Goal: Task Accomplishment & Management: Manage account settings

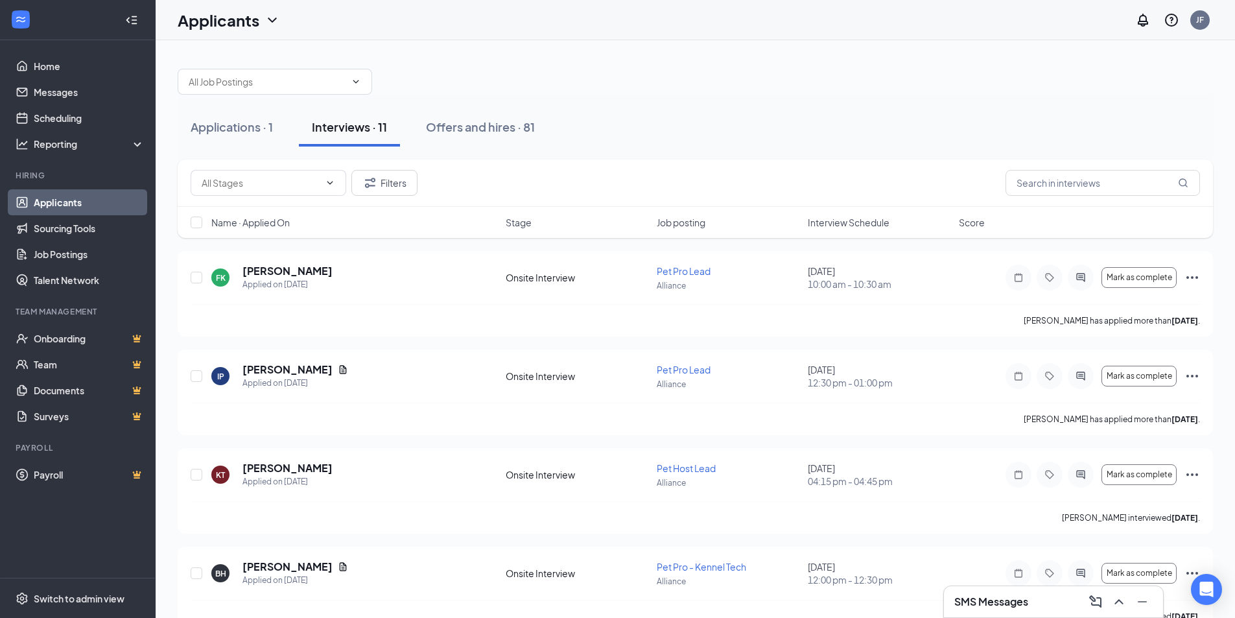
click at [1001, 593] on div "SMS Messages" at bounding box center [1054, 601] width 198 height 21
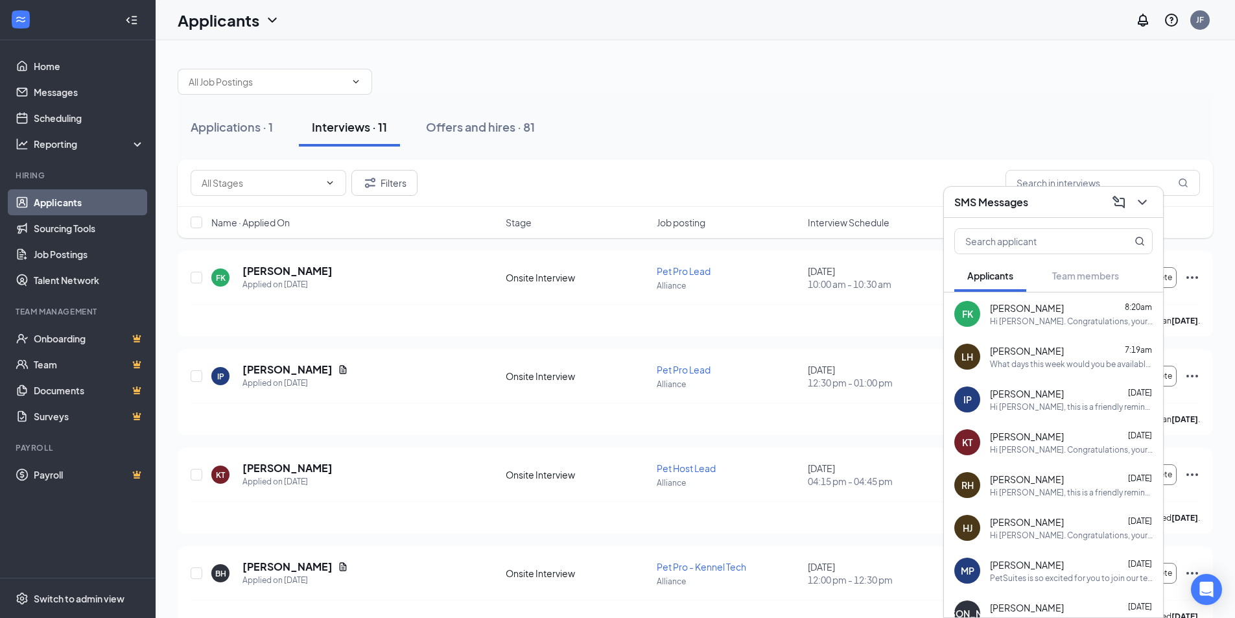
drag, startPoint x: 1009, startPoint y: 473, endPoint x: 1003, endPoint y: 320, distance: 153.2
click at [997, 316] on div "Hi [PERSON_NAME]. Congratulations, your meeting with PetSuites for Pet Pro Lead…" at bounding box center [1071, 321] width 163 height 11
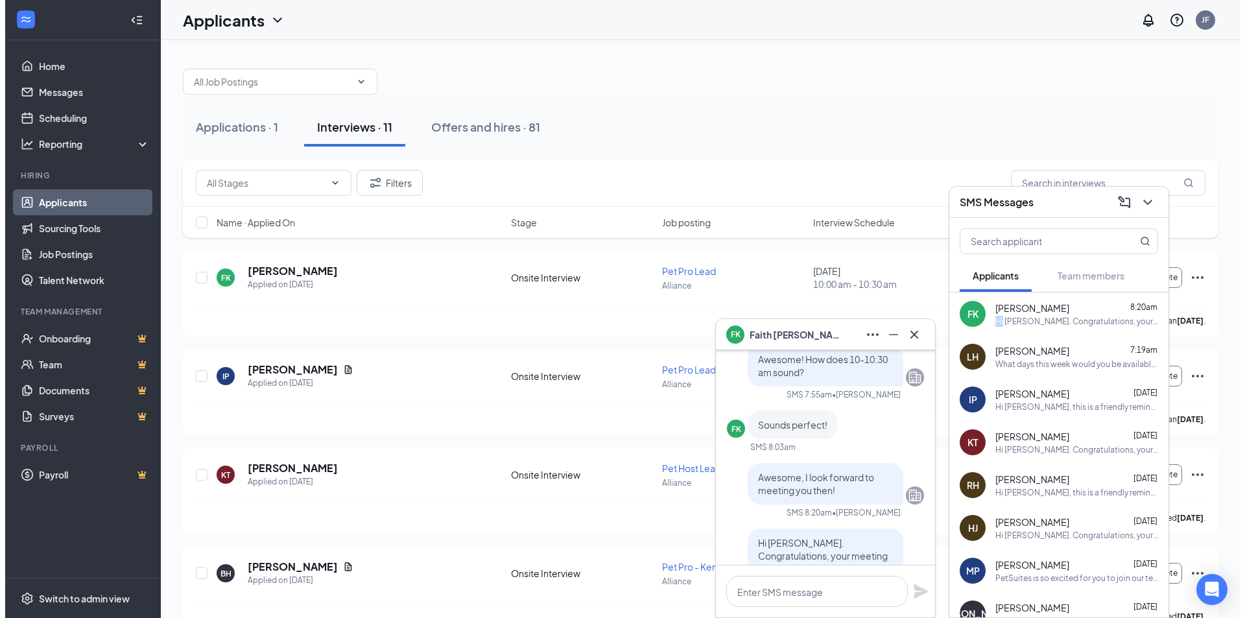
scroll to position [-195, 0]
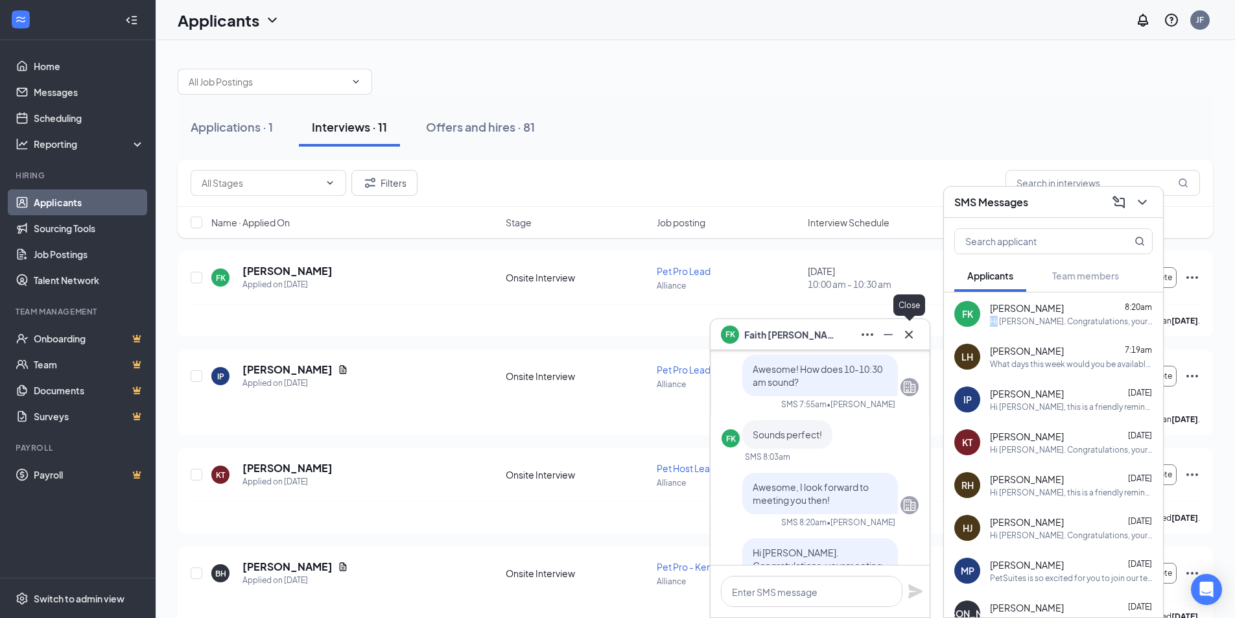
click at [912, 335] on icon "Cross" at bounding box center [909, 335] width 16 height 16
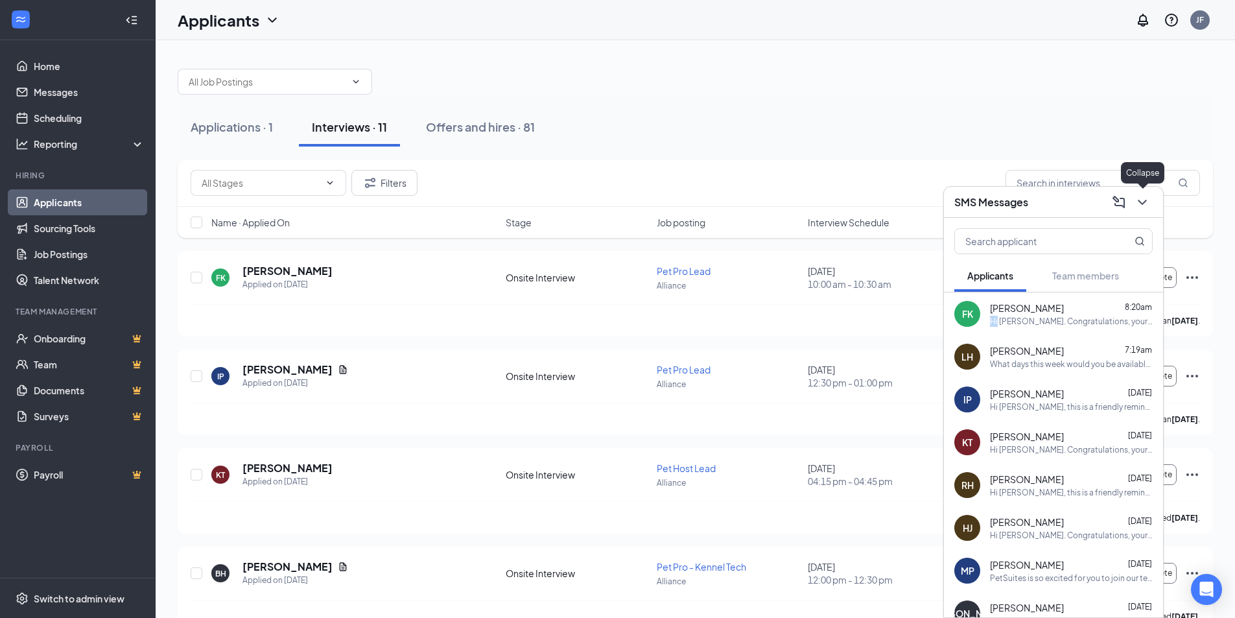
click at [1142, 201] on icon "ChevronDown" at bounding box center [1143, 203] width 16 height 16
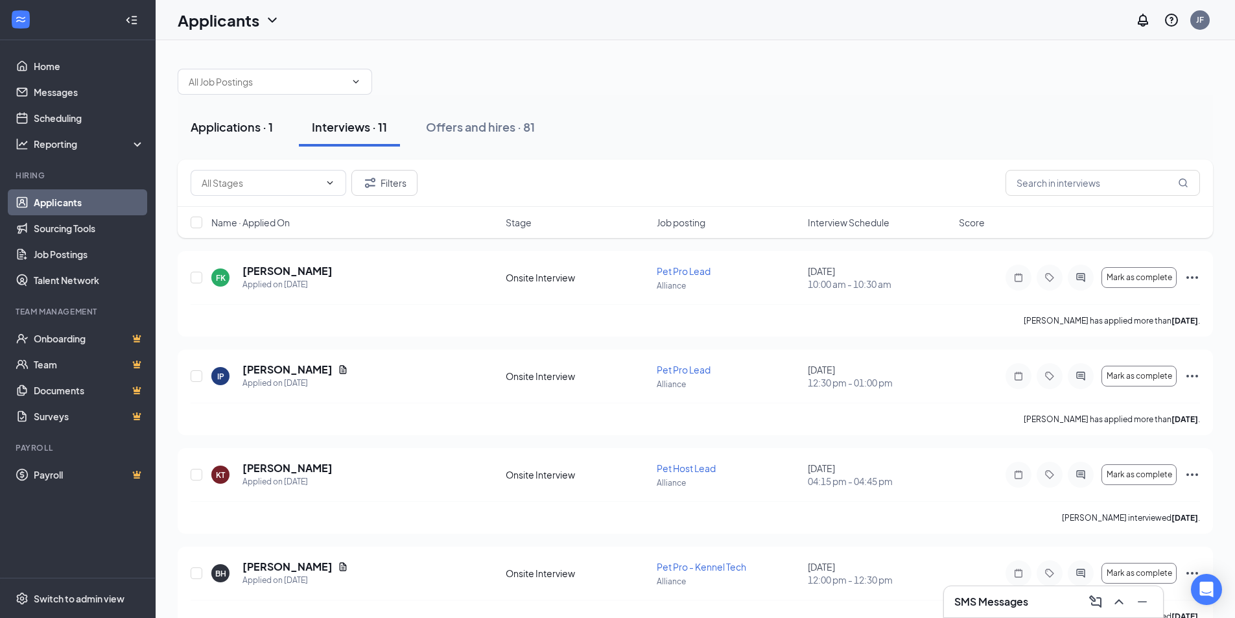
click at [233, 143] on button "Applications · 1" at bounding box center [232, 127] width 108 height 39
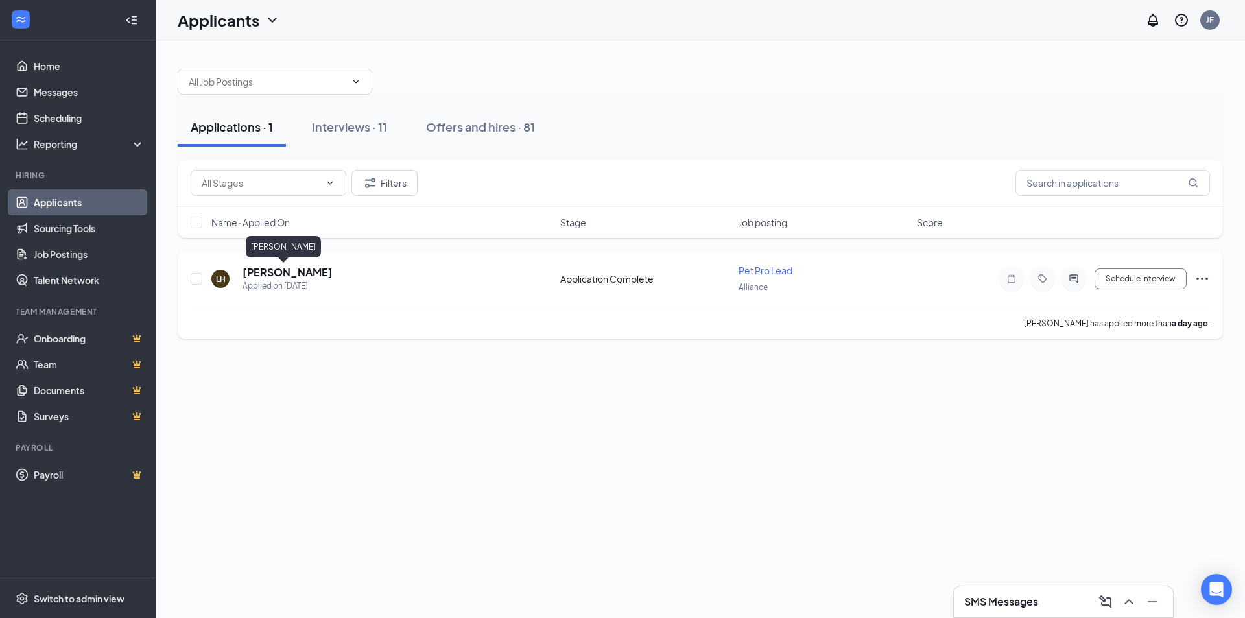
click at [254, 274] on h5 "[PERSON_NAME]" at bounding box center [288, 272] width 90 height 14
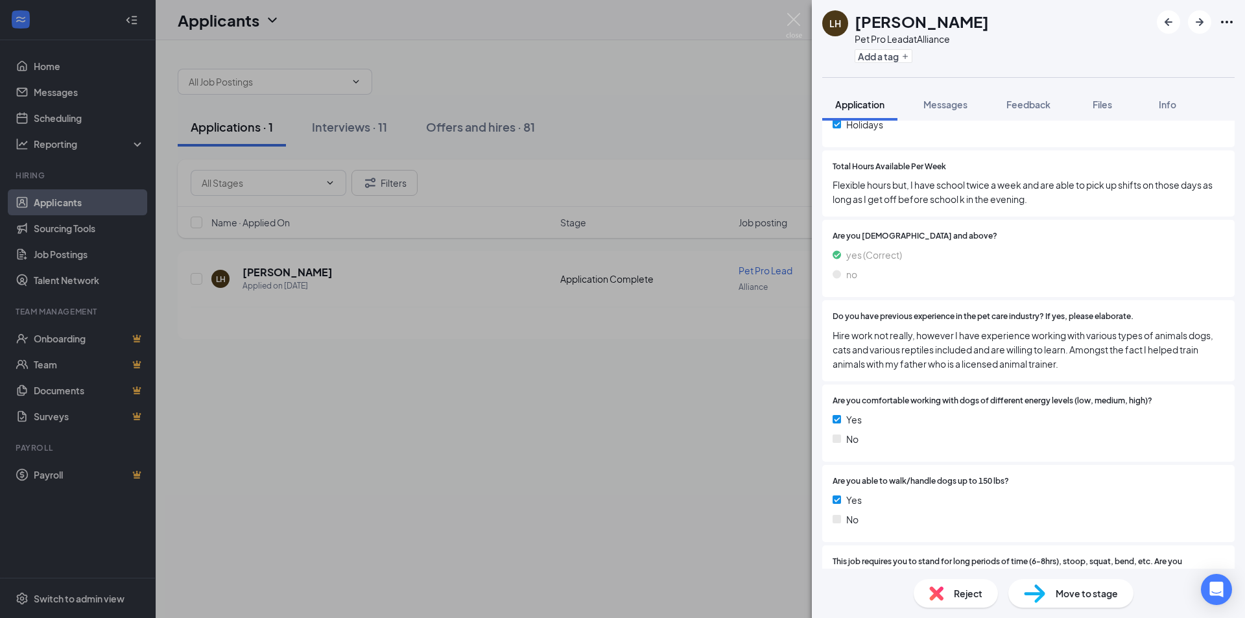
scroll to position [778, 0]
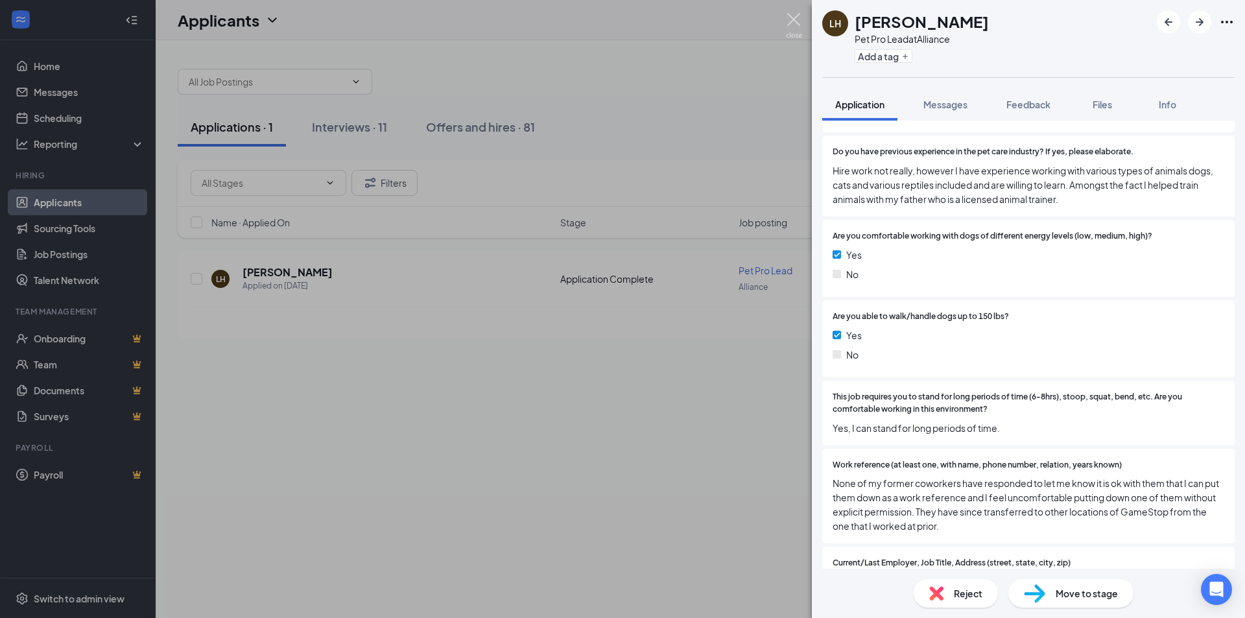
click at [788, 25] on img at bounding box center [794, 25] width 16 height 25
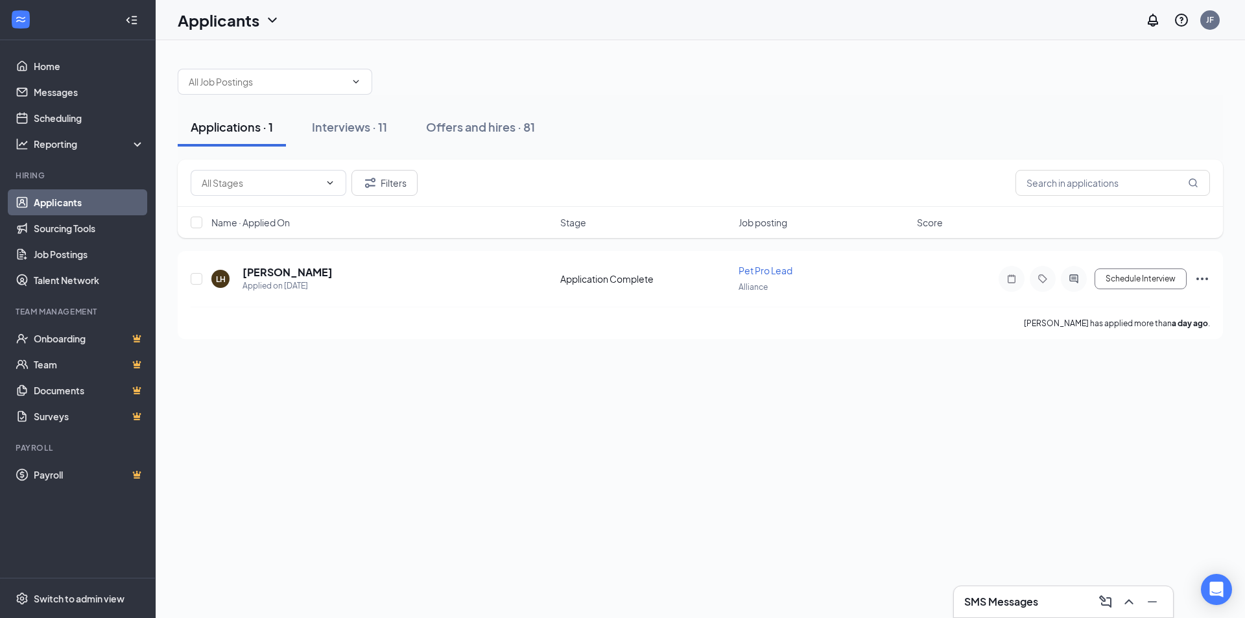
click at [1082, 590] on div "SMS Messages" at bounding box center [1063, 601] width 219 height 31
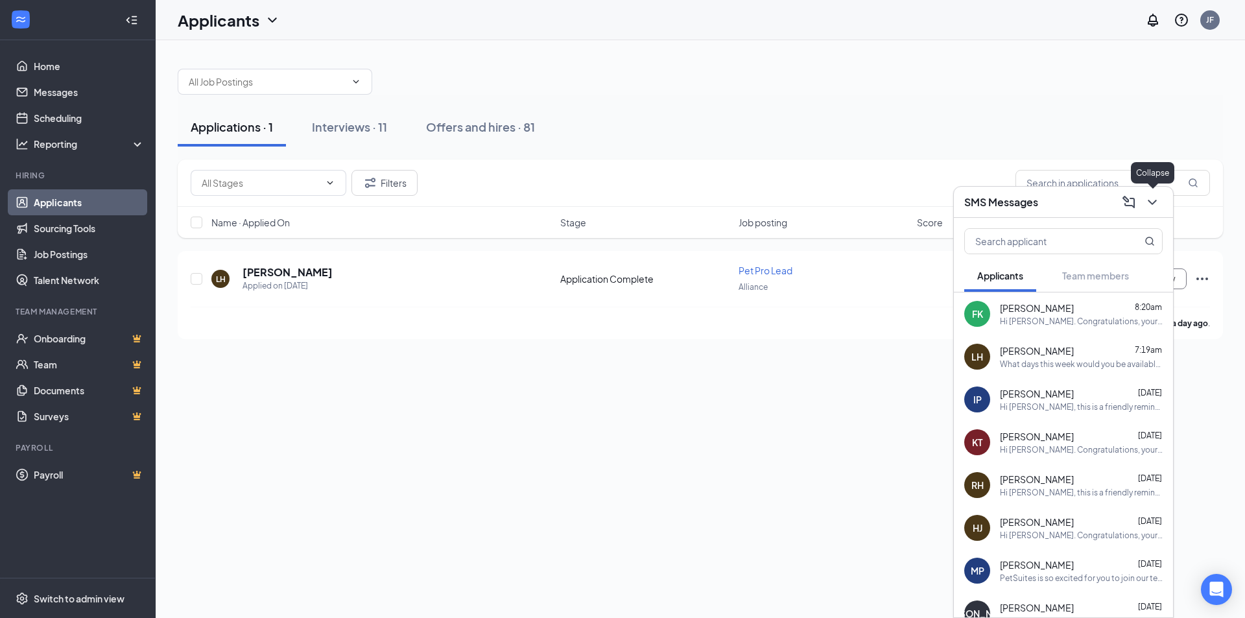
click at [1162, 202] on button at bounding box center [1152, 202] width 21 height 21
